Goal: Information Seeking & Learning: Learn about a topic

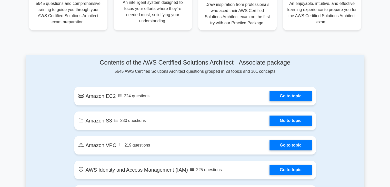
scroll to position [237, 0]
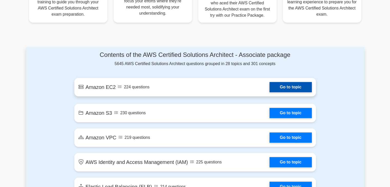
click at [298, 88] on link "Go to topic" at bounding box center [290, 87] width 42 height 10
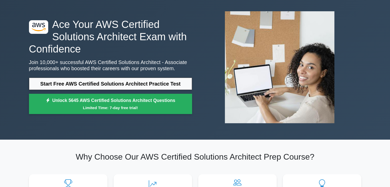
scroll to position [0, 0]
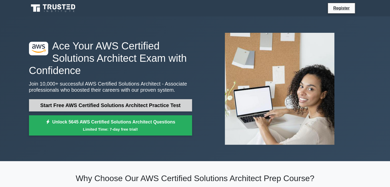
click at [91, 104] on link "Start Free AWS Certified Solutions Architect Practice Test" at bounding box center [110, 105] width 163 height 12
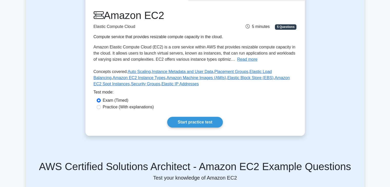
scroll to position [78, 0]
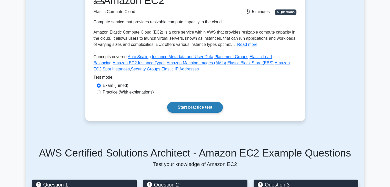
click at [212, 107] on link "Start practice test" at bounding box center [195, 107] width 56 height 11
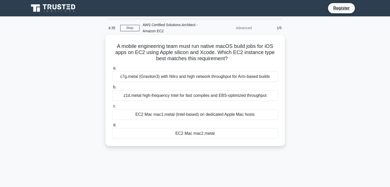
click at [253, 96] on div "z1d.metal high-frequency Intel for fast compiles and EBS-optimized throughput" at bounding box center [195, 95] width 166 height 11
click at [112, 89] on input "b. z1d.metal high-frequency Intel for fast compiles and EBS-optimized throughput" at bounding box center [112, 87] width 0 height 3
